Goal: Information Seeking & Learning: Learn about a topic

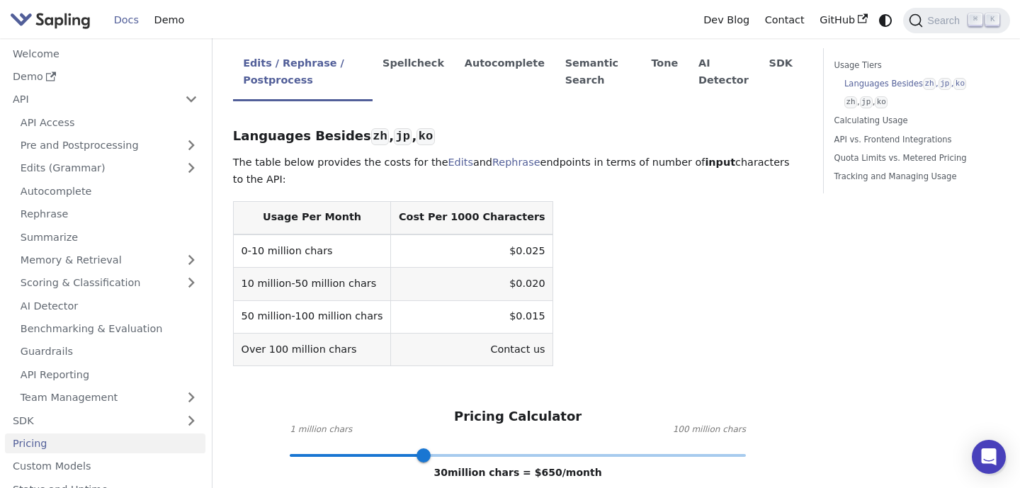
scroll to position [337, 0]
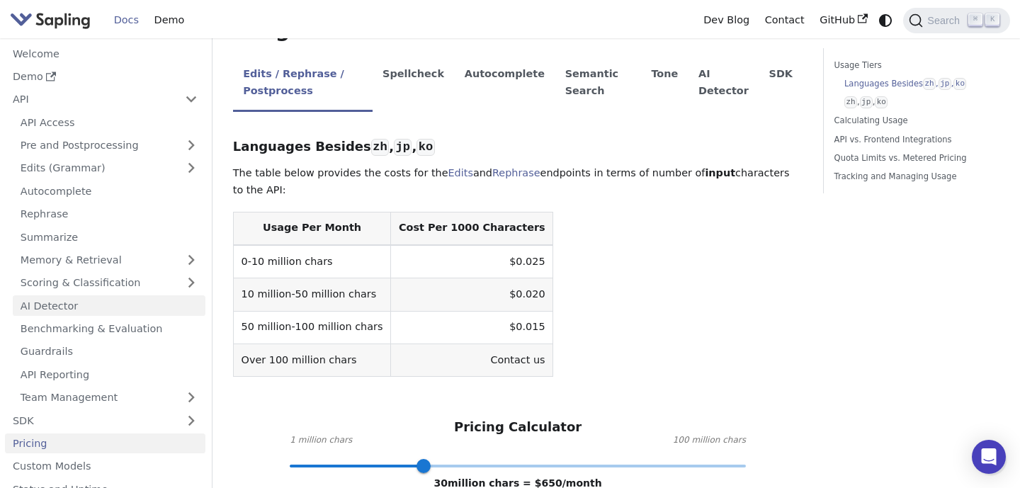
click at [103, 302] on link "AI Detector" at bounding box center [109, 305] width 193 height 21
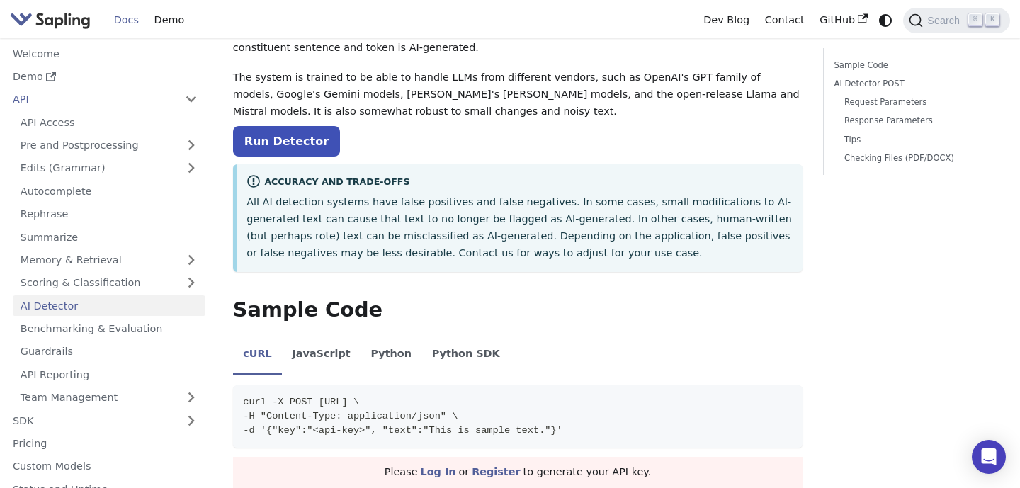
scroll to position [198, 0]
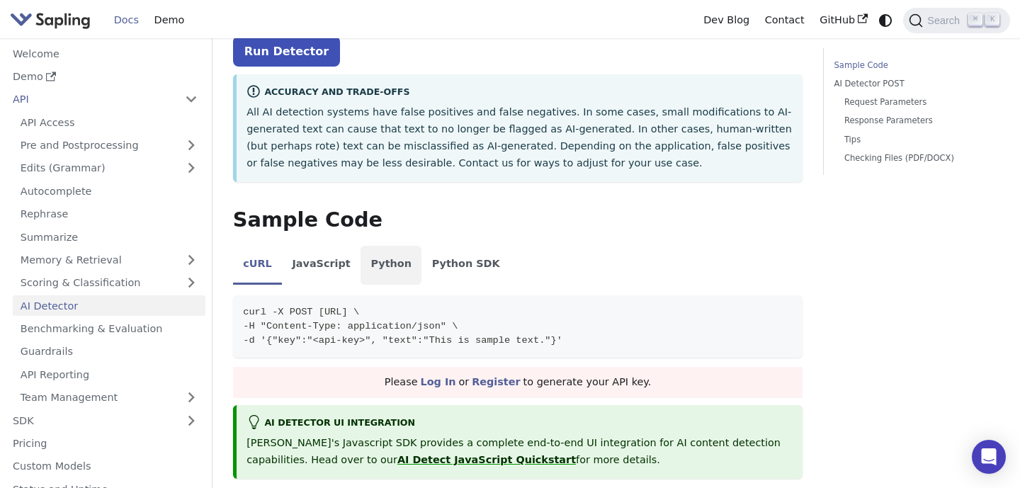
click at [383, 266] on li "Python" at bounding box center [391, 266] width 61 height 40
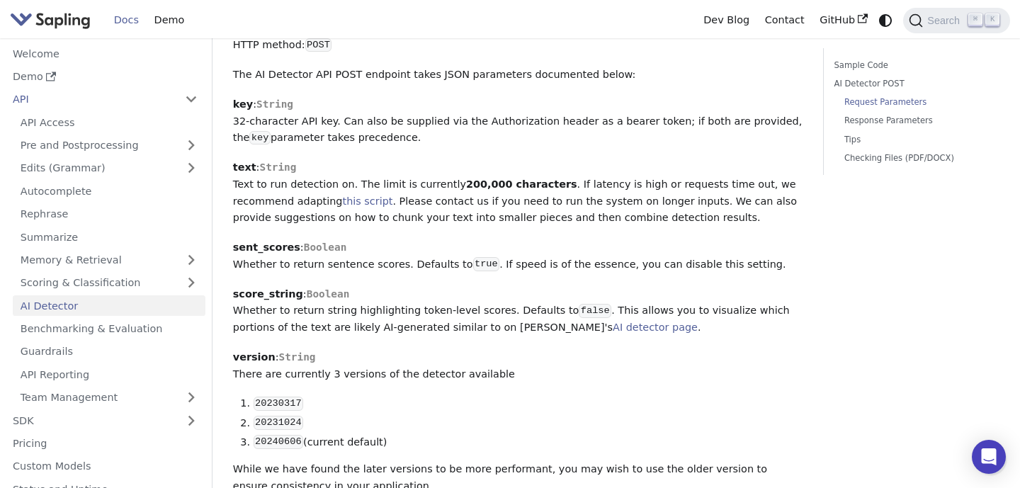
scroll to position [933, 0]
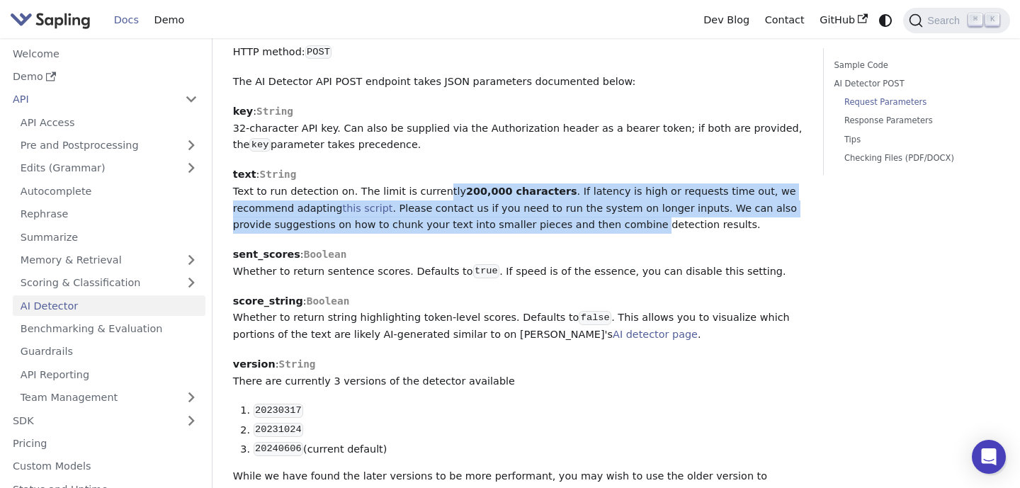
drag, startPoint x: 430, startPoint y: 193, endPoint x: 595, endPoint y: 228, distance: 168.9
click at [595, 228] on p "text : String Text to run detection on. The limit is currently 200,000 characte…" at bounding box center [518, 200] width 570 height 67
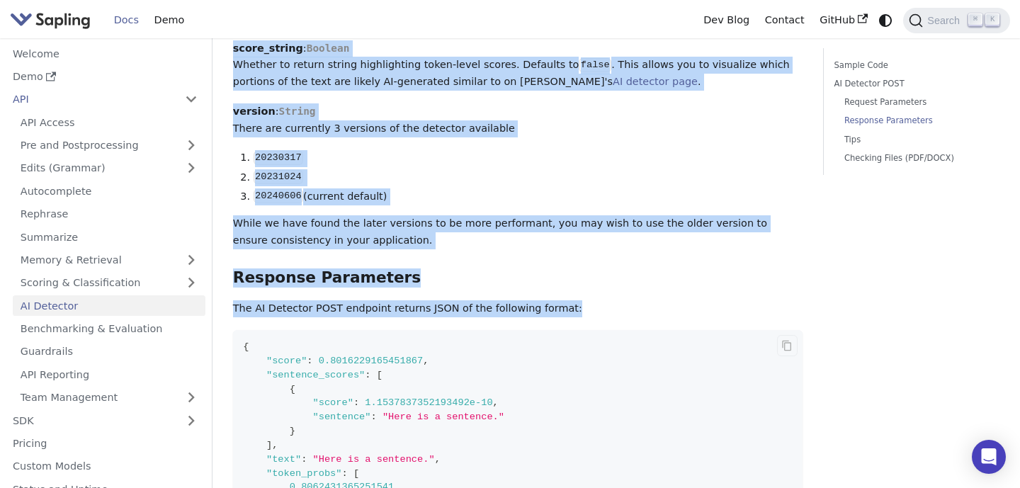
scroll to position [1293, 0]
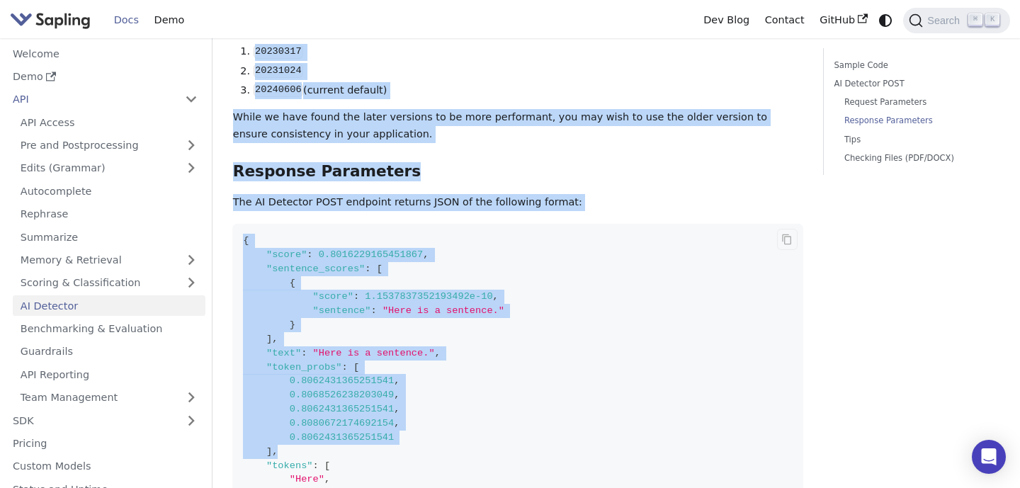
drag, startPoint x: 235, startPoint y: 96, endPoint x: 454, endPoint y: 456, distance: 421.0
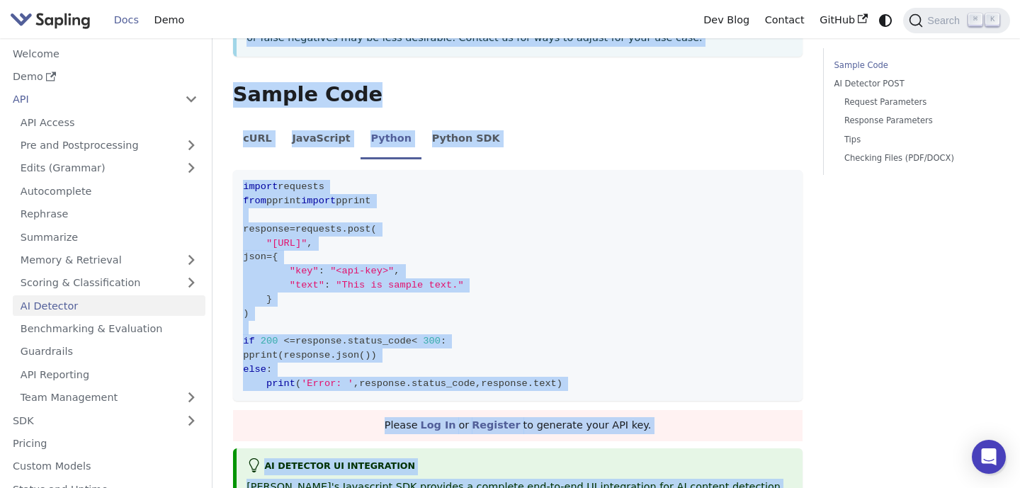
scroll to position [0, 0]
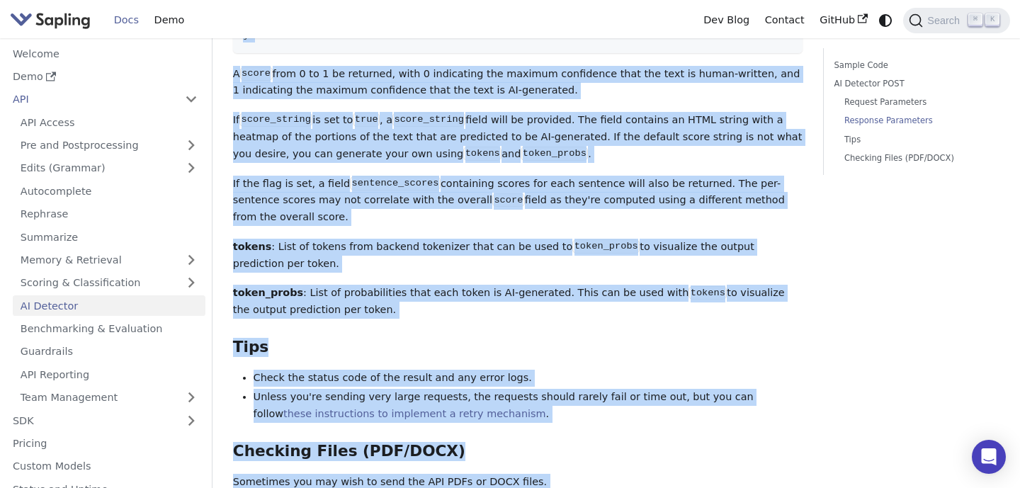
scroll to position [2189, 0]
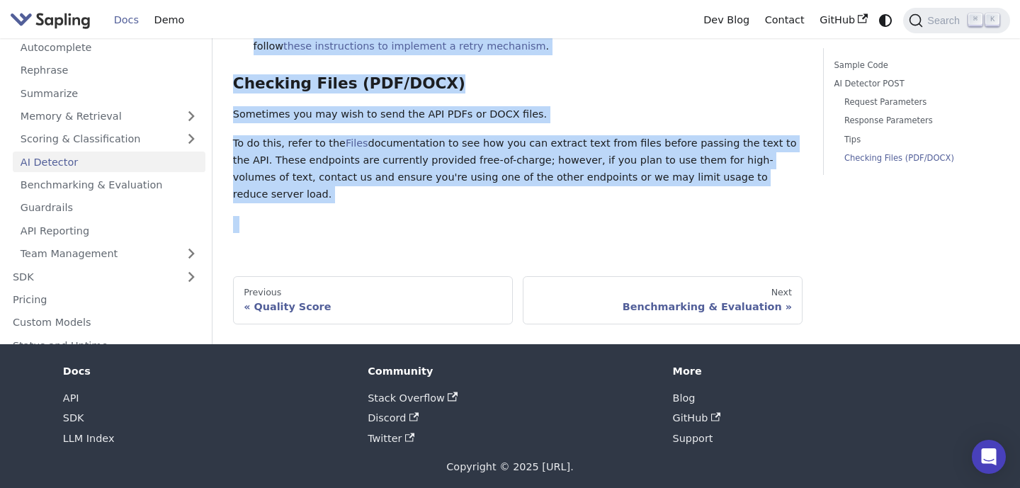
drag, startPoint x: 237, startPoint y: 94, endPoint x: 728, endPoint y: 184, distance: 498.4
copy div "LO Ipsumdol Sit ametcons adipisci eli seddoeiusmo temp i utlab et dolo ma AL-en…"
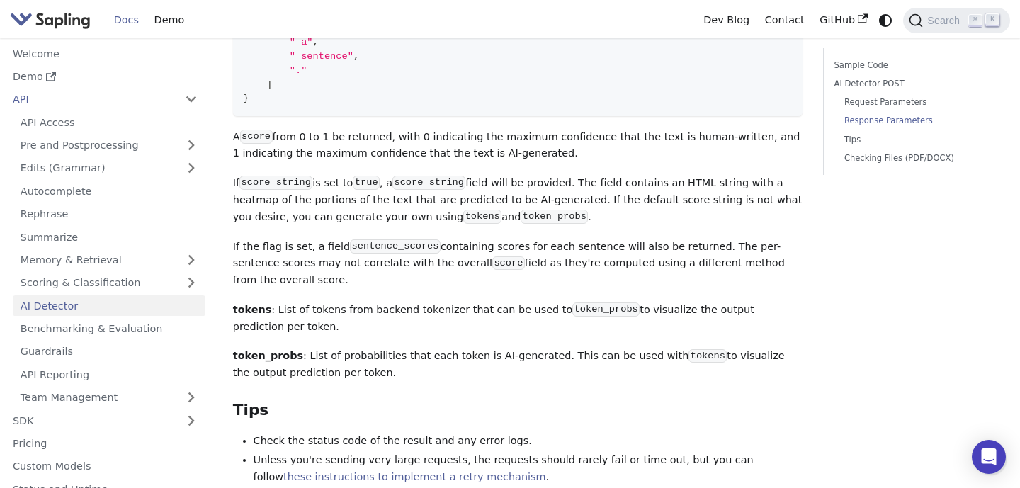
scroll to position [1757, 0]
